Goal: Task Accomplishment & Management: Manage account settings

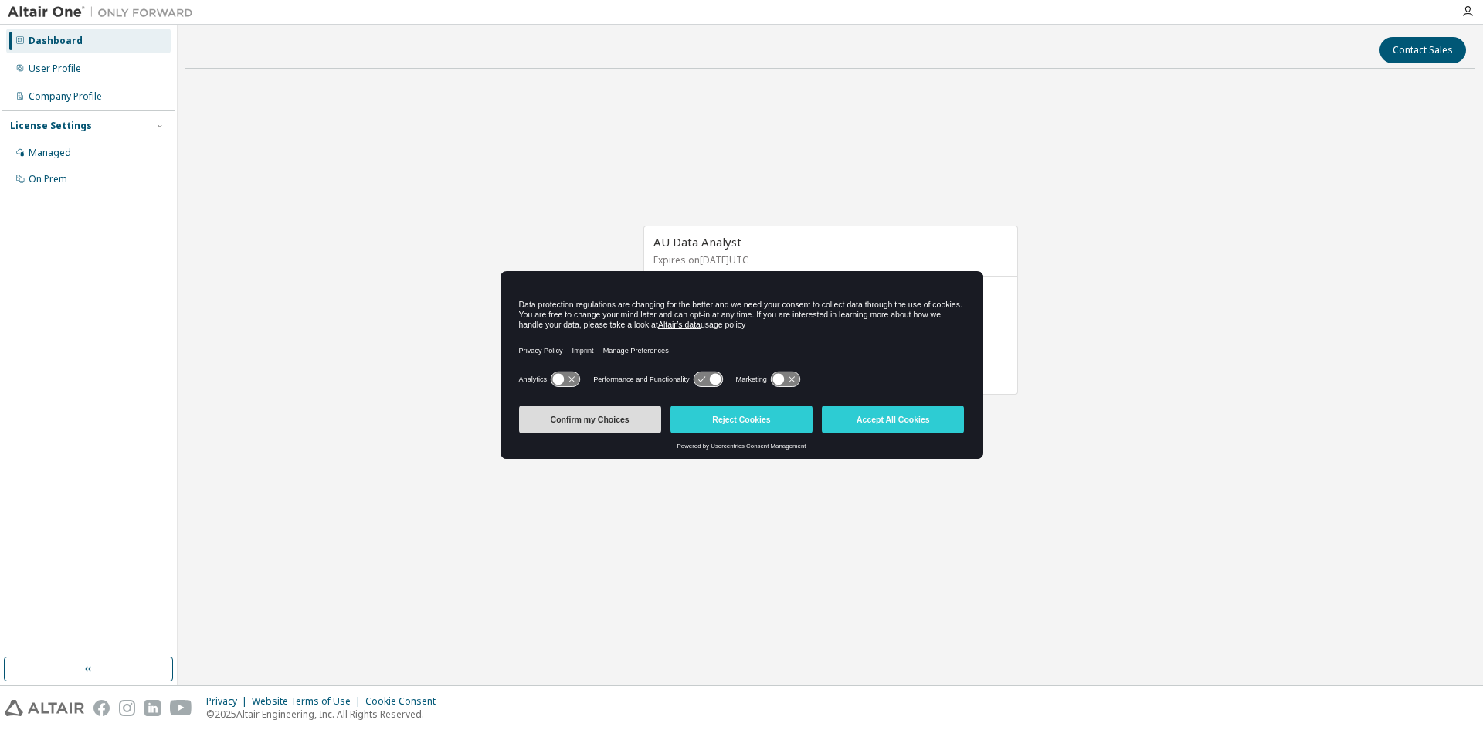
click at [599, 429] on button "Confirm my Choices" at bounding box center [590, 420] width 142 height 28
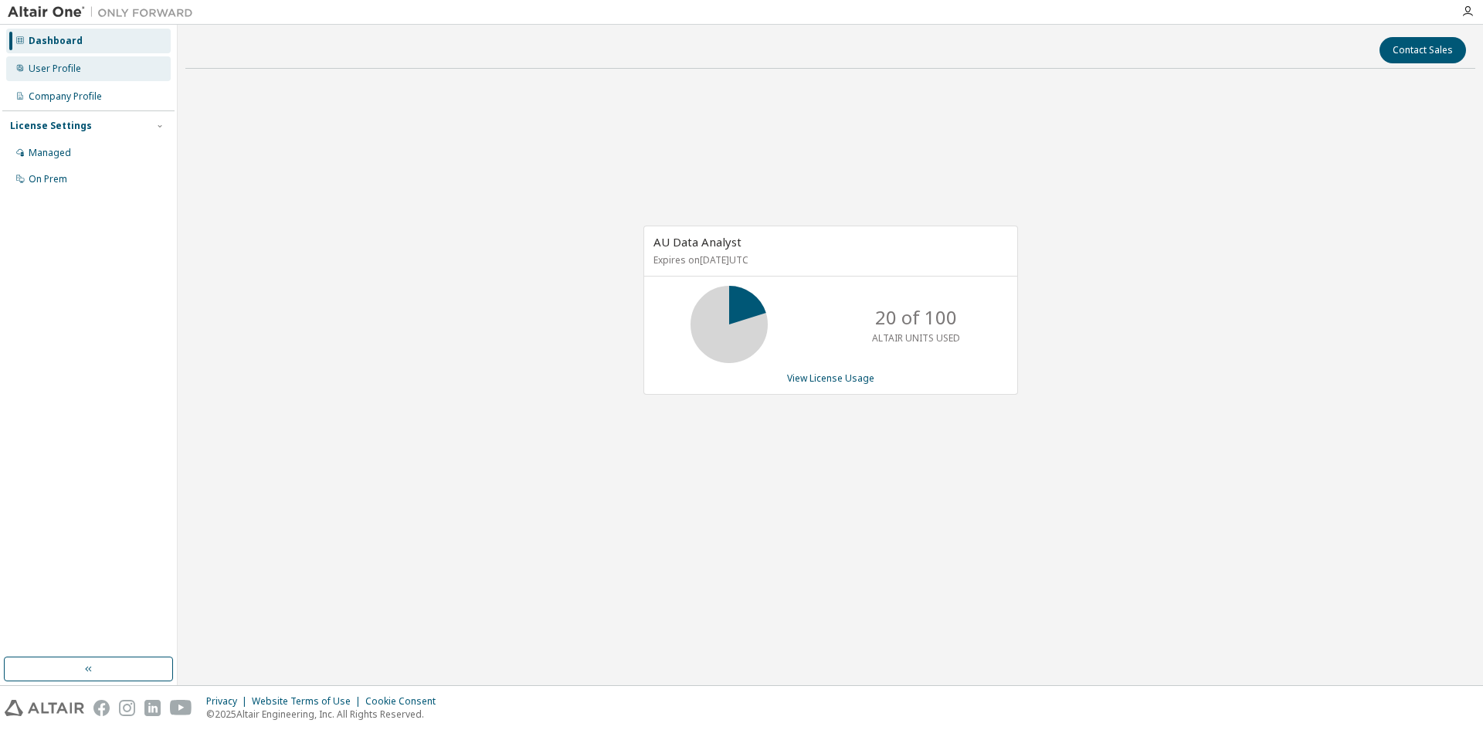
click at [42, 66] on div "User Profile" at bounding box center [55, 69] width 53 height 12
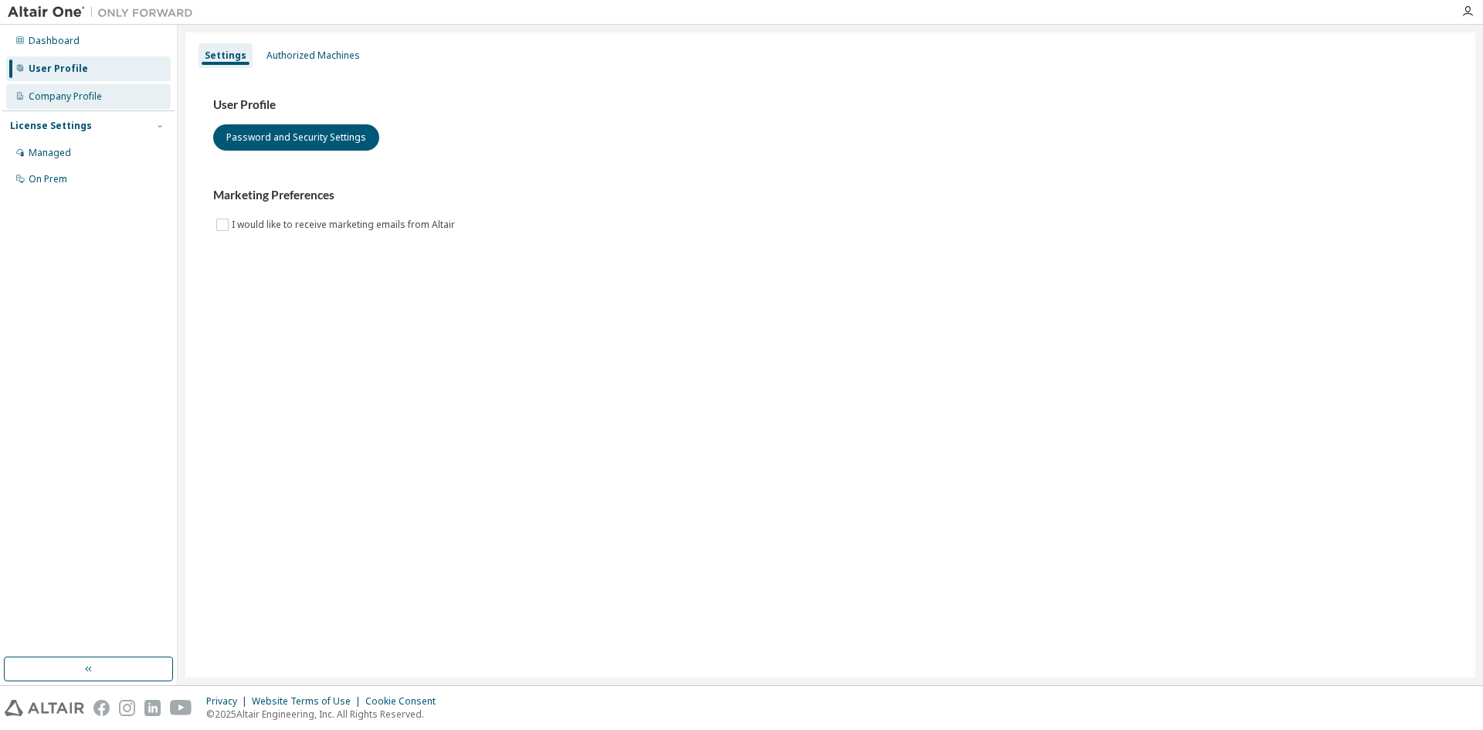
click at [69, 97] on div "Company Profile" at bounding box center [65, 96] width 73 height 12
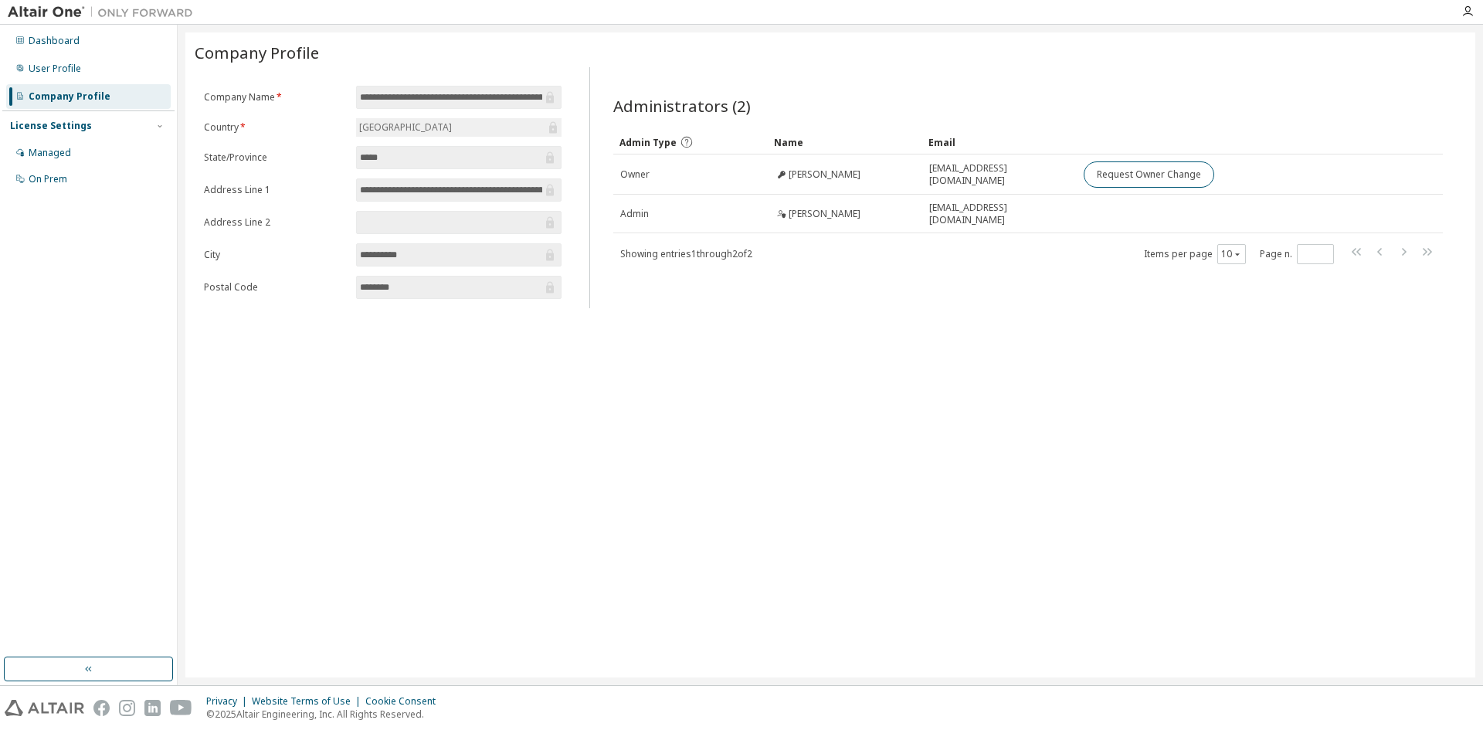
click at [66, 128] on div "License Settings" at bounding box center [51, 126] width 82 height 12
click at [65, 155] on div "Dashboard User Profile Company Profile License Settings Managed On Prem" at bounding box center [88, 341] width 172 height 628
click at [80, 127] on div "License Settings" at bounding box center [51, 126] width 82 height 12
click at [67, 39] on div "Dashboard" at bounding box center [54, 41] width 51 height 12
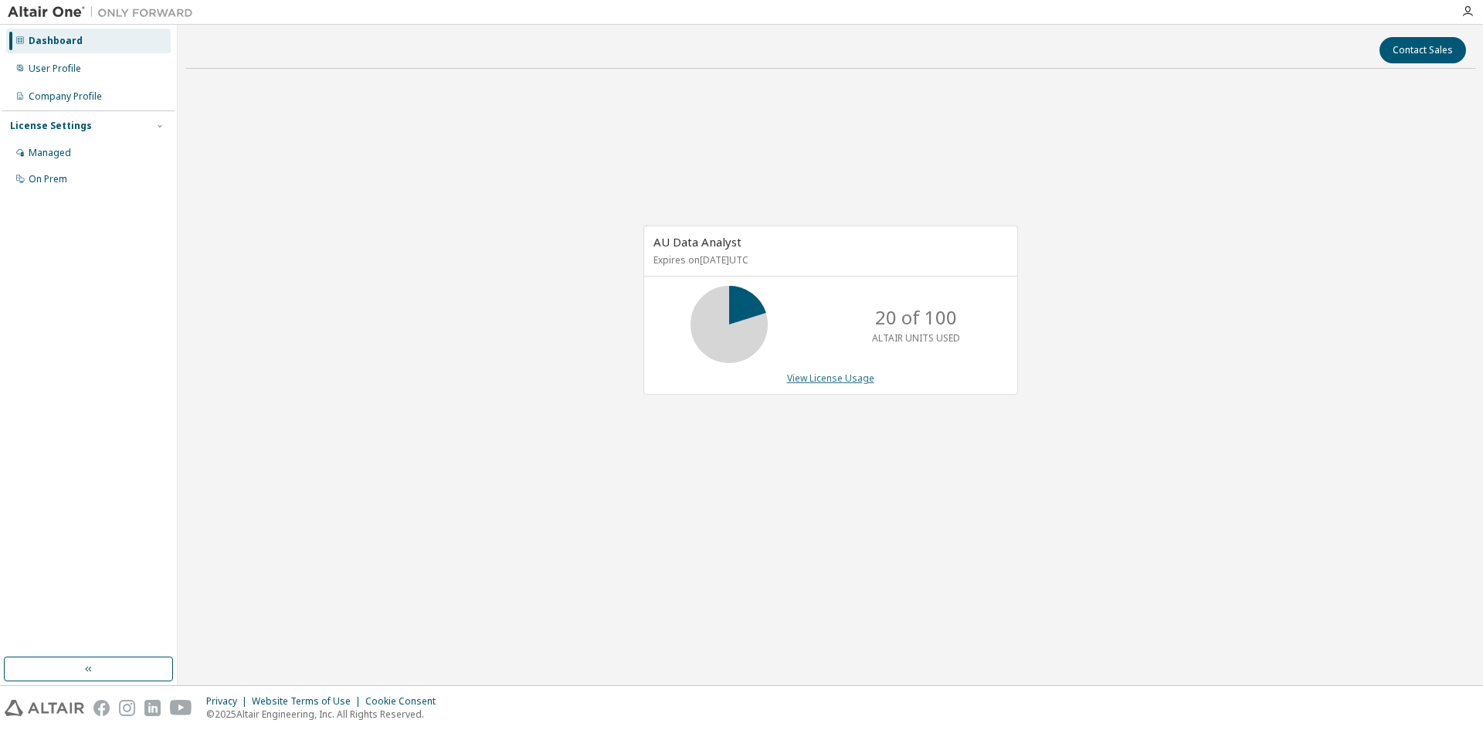
click at [855, 382] on link "View License Usage" at bounding box center [830, 378] width 87 height 13
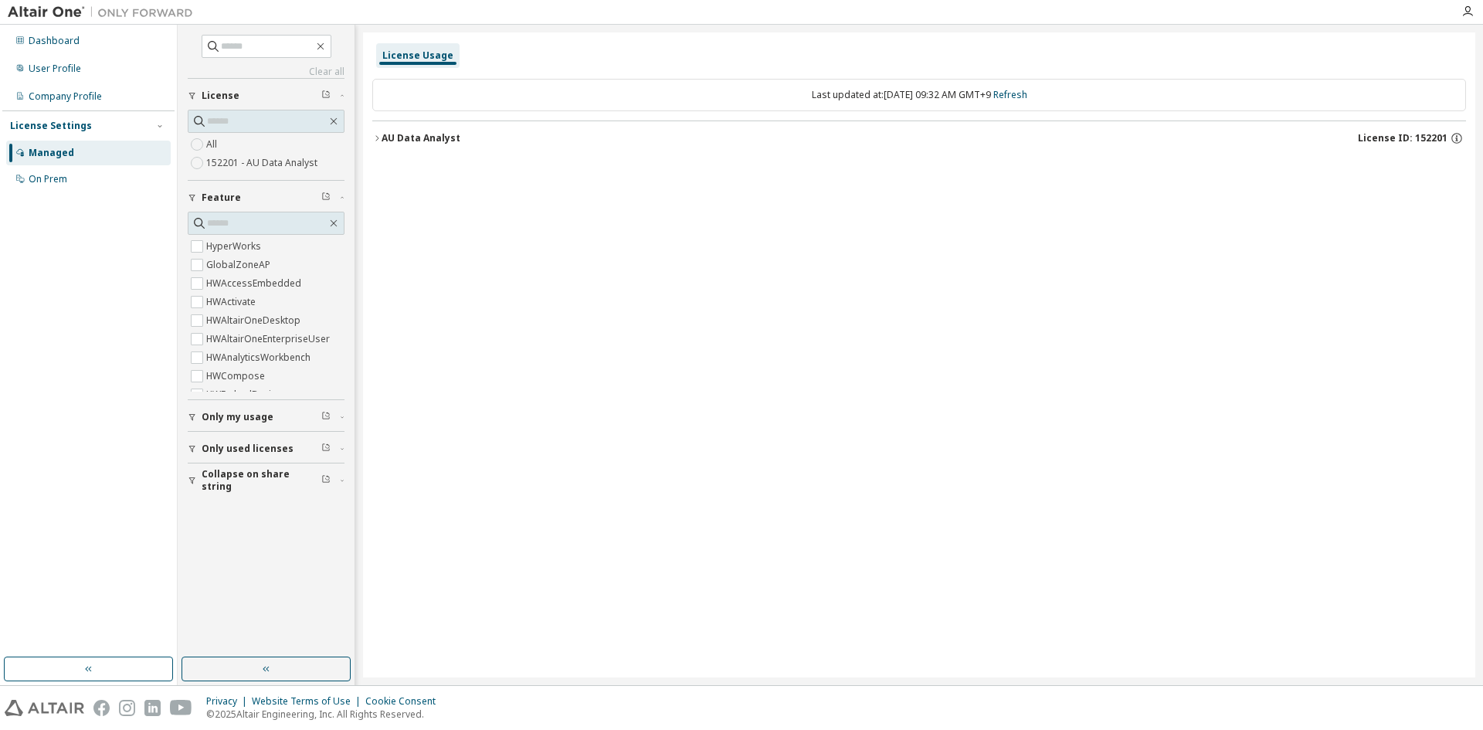
click at [374, 138] on icon "button" at bounding box center [376, 138] width 9 height 9
